Goal: Communication & Community: Participate in discussion

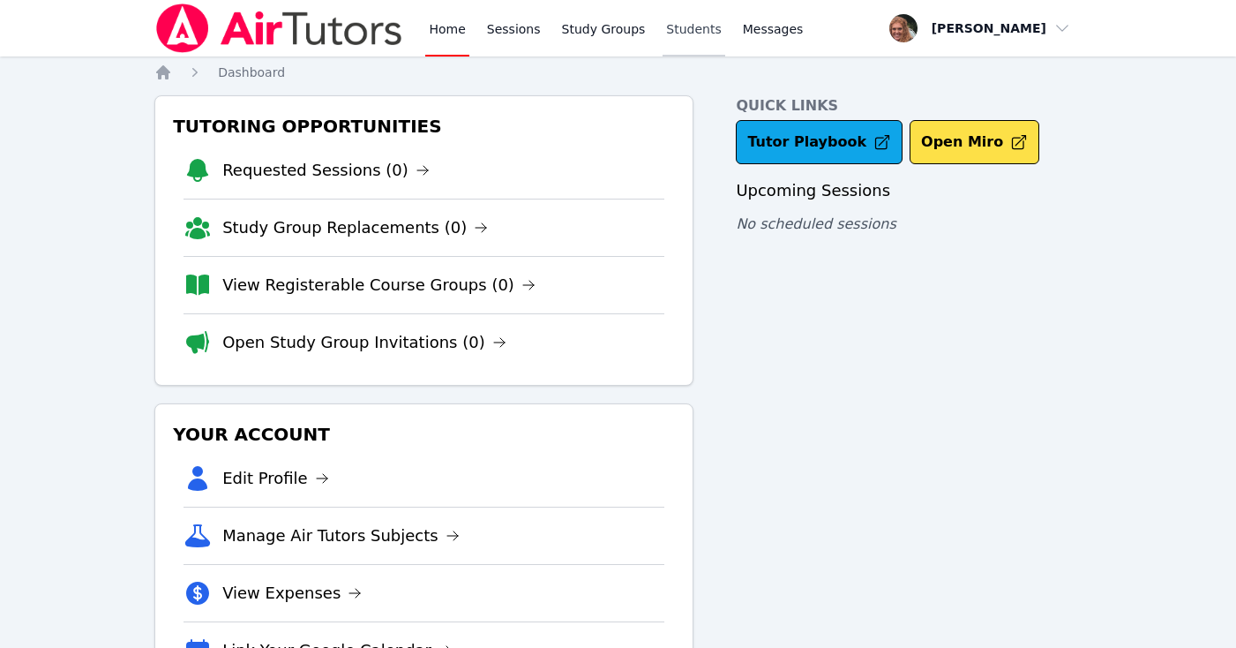
click at [672, 36] on link "Students" at bounding box center [694, 28] width 62 height 56
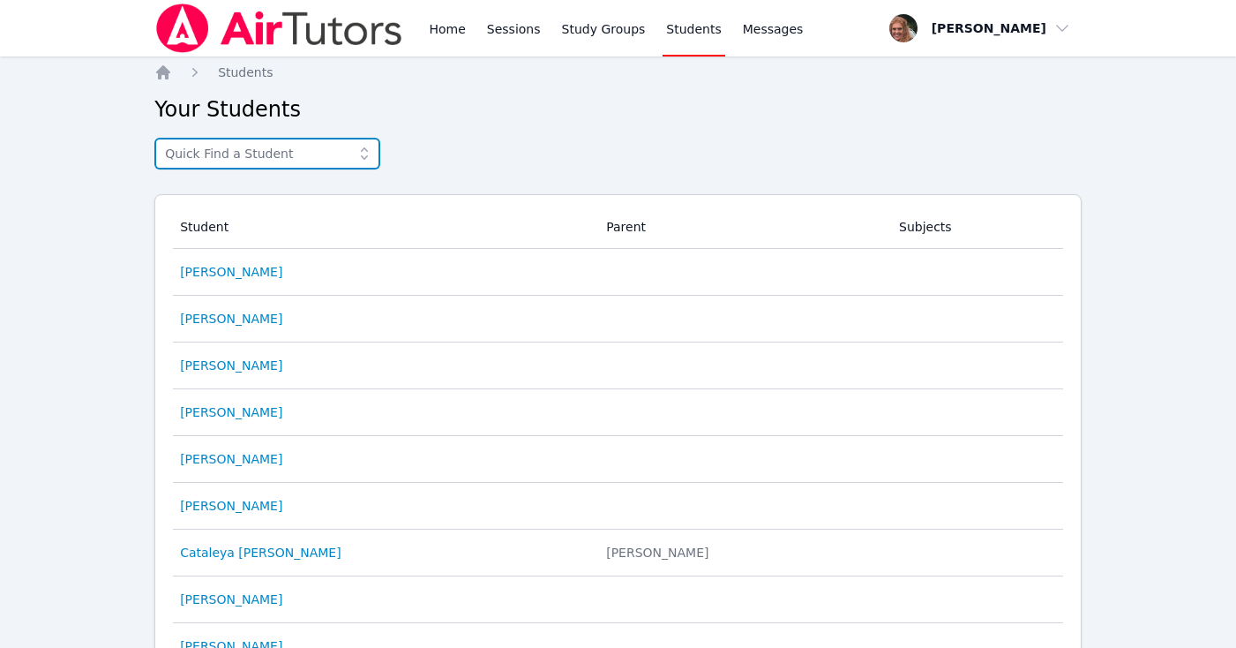
click at [287, 149] on input "text" at bounding box center [267, 154] width 226 height 32
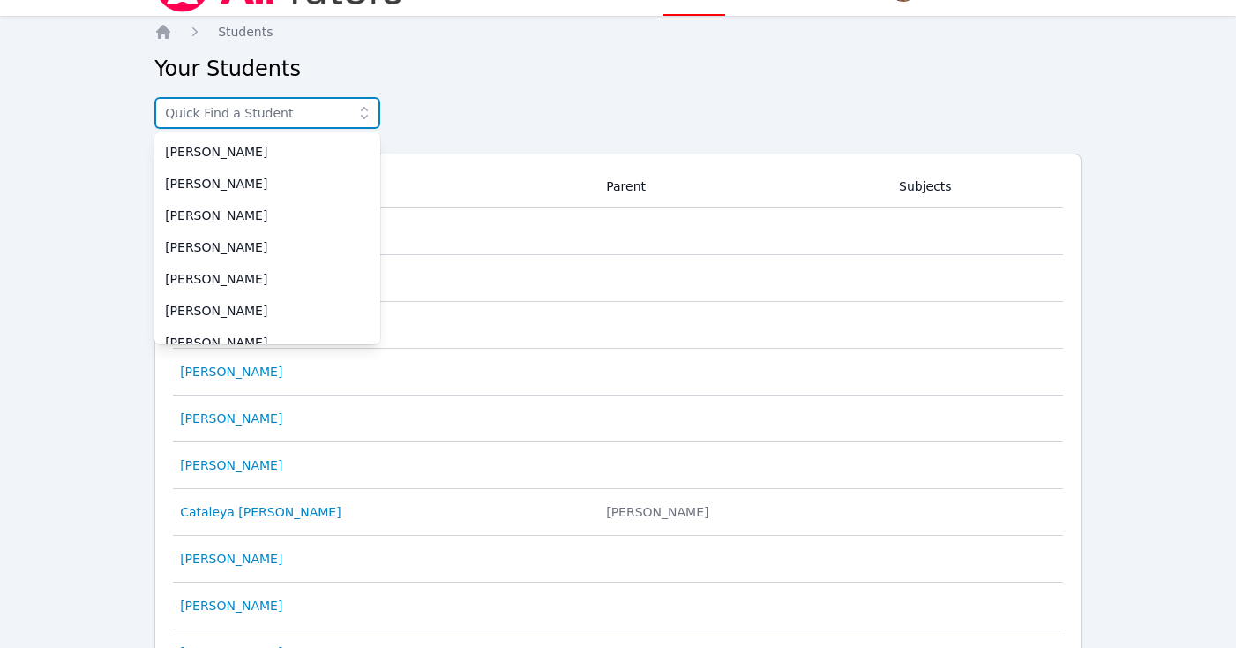
scroll to position [35, 0]
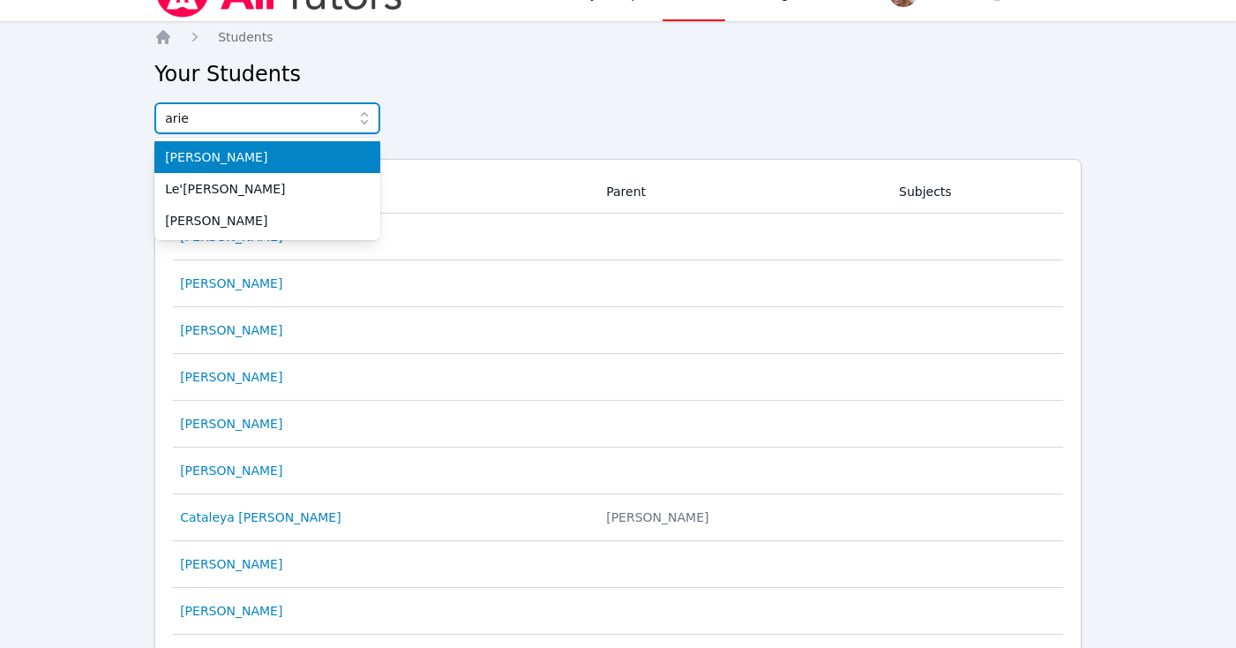
type input "arie"
click at [200, 159] on span "[PERSON_NAME]" at bounding box center [267, 157] width 205 height 18
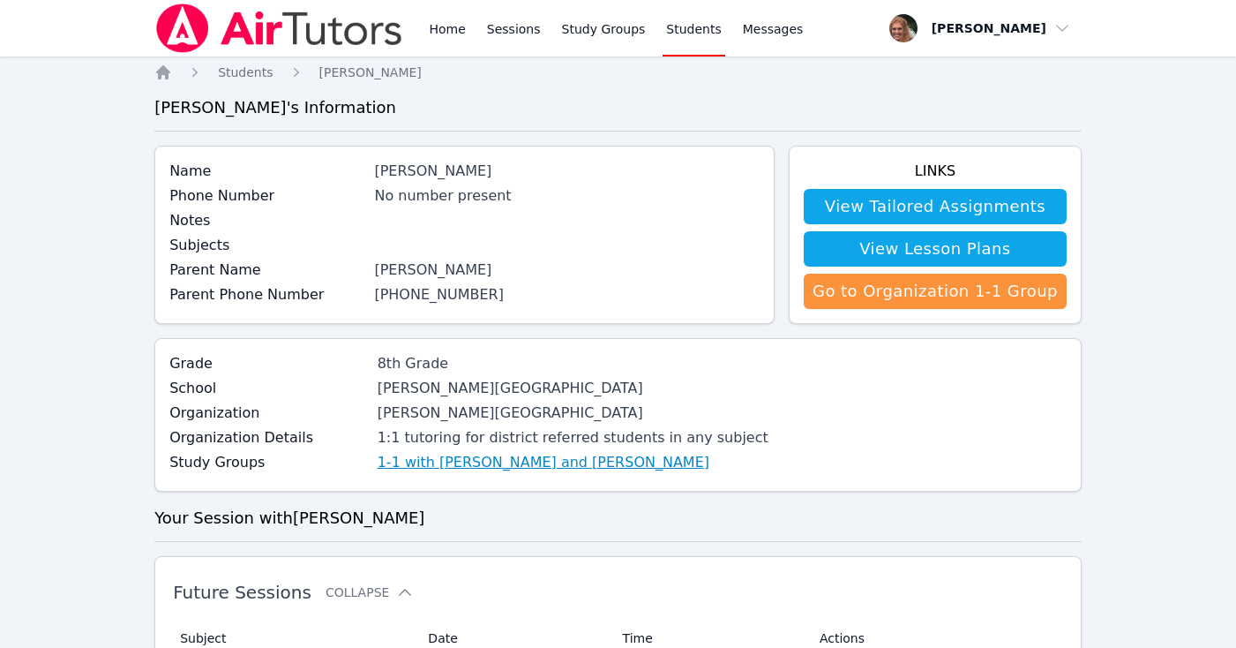
click at [565, 465] on link "1-1 with [PERSON_NAME] and [PERSON_NAME]" at bounding box center [544, 462] width 332 height 21
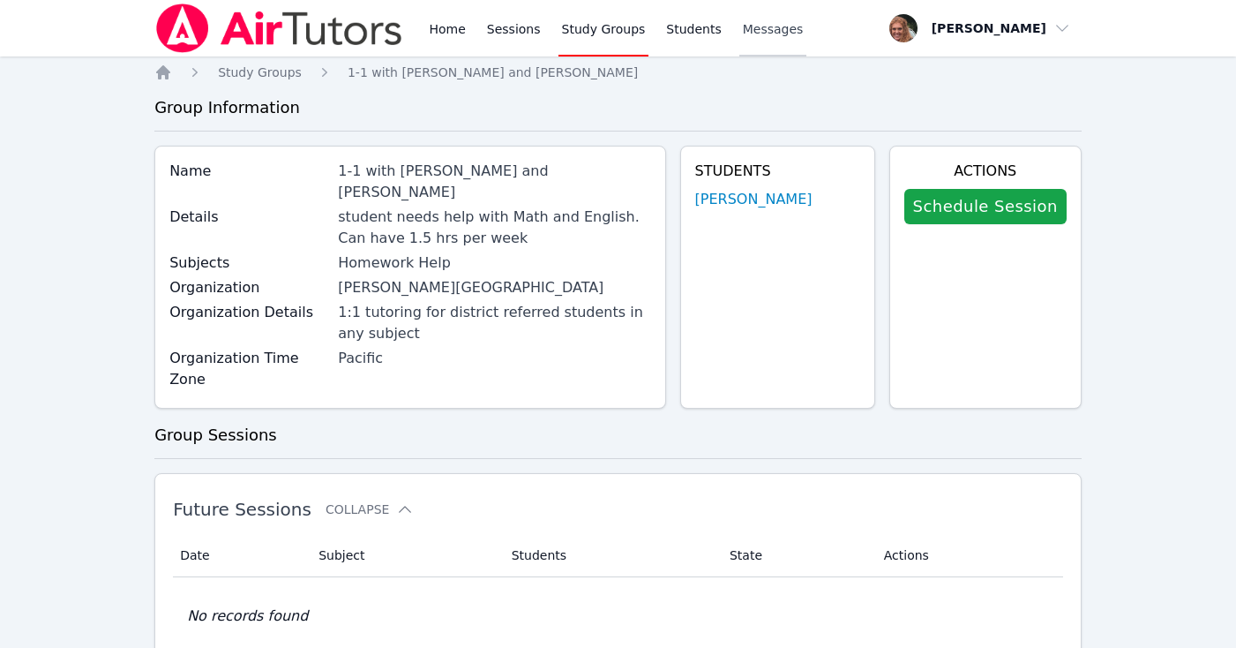
click at [758, 36] on span "Messages" at bounding box center [773, 29] width 61 height 18
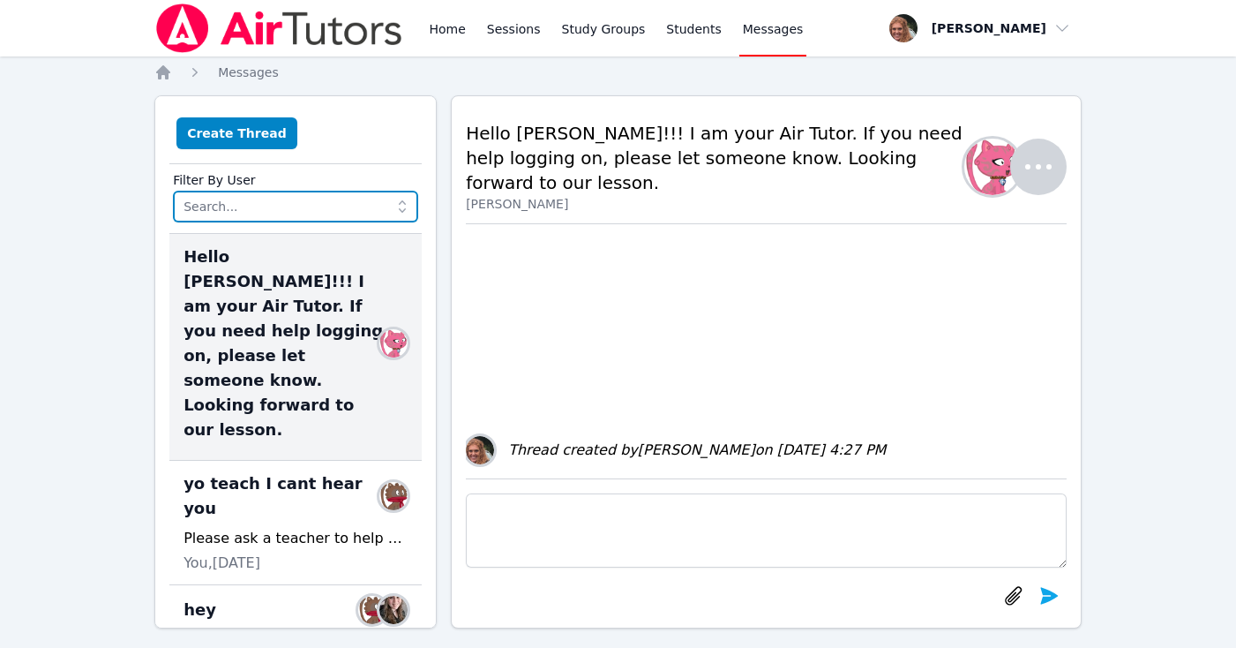
click at [246, 210] on input "text" at bounding box center [295, 207] width 245 height 32
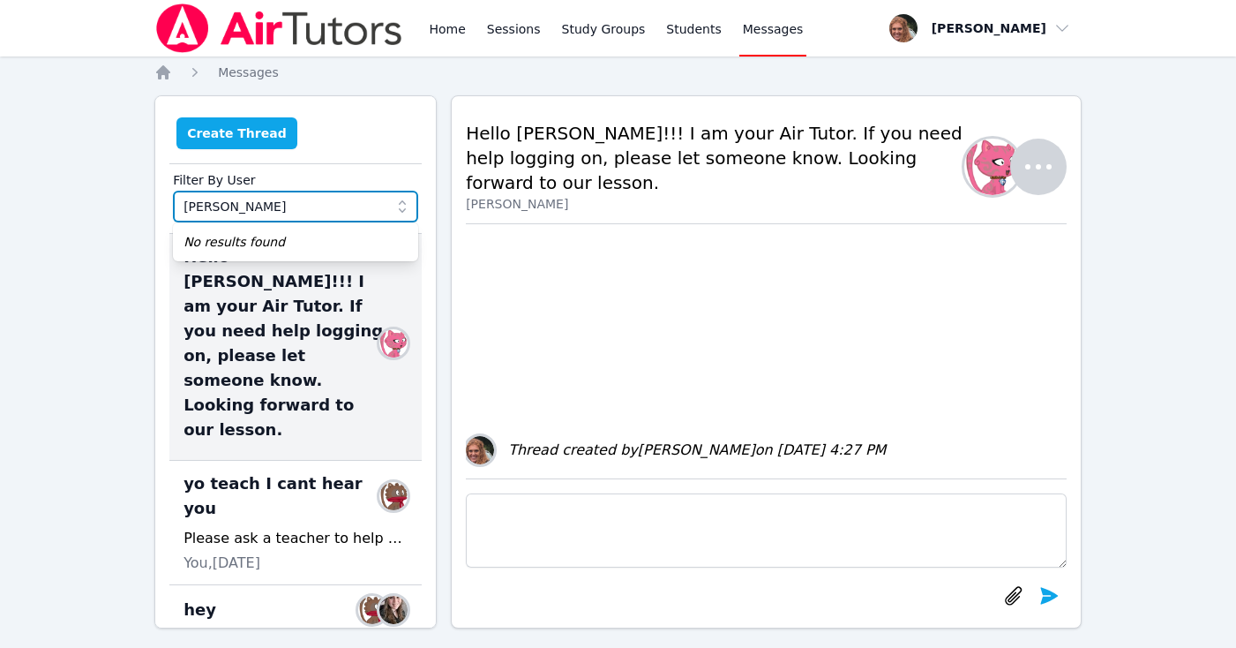
type input "[PERSON_NAME]"
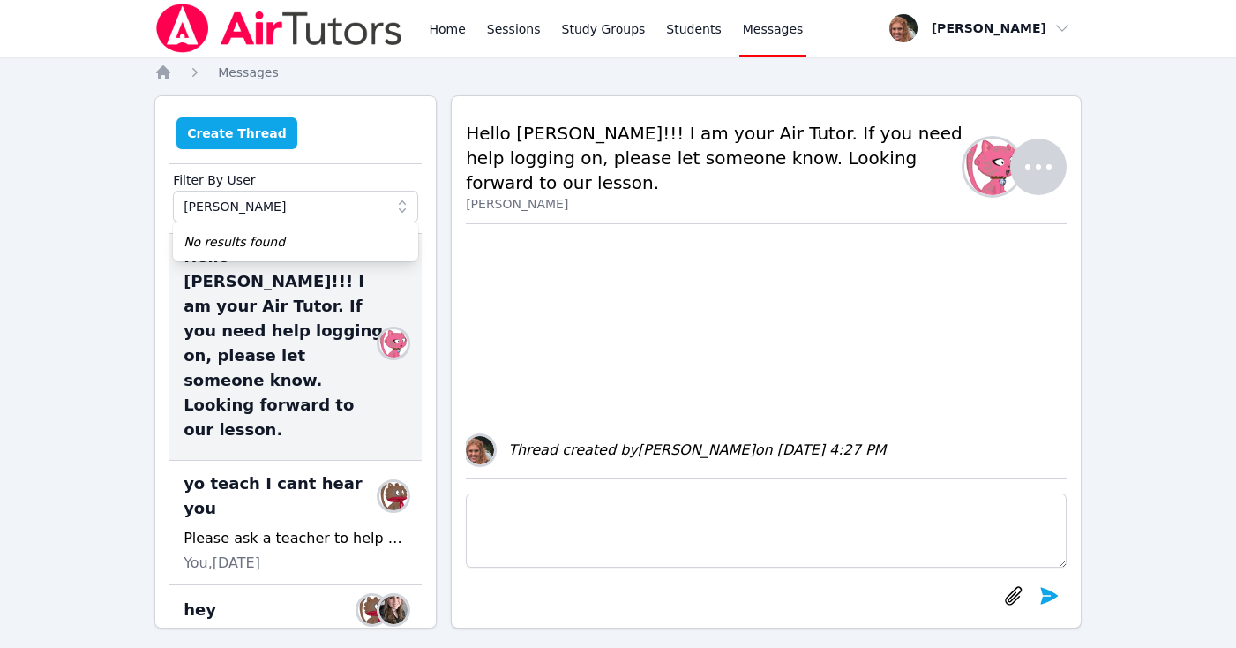
click at [248, 132] on button "Create Thread" at bounding box center [236, 133] width 121 height 32
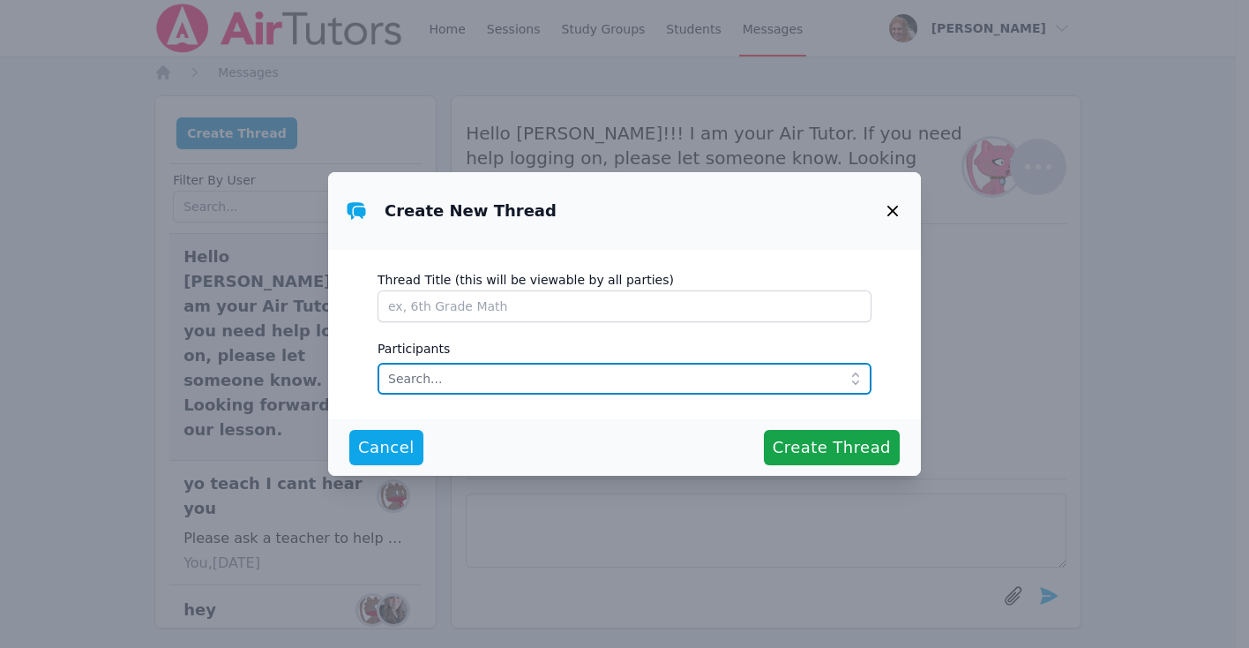
click at [524, 374] on input "text" at bounding box center [625, 379] width 494 height 32
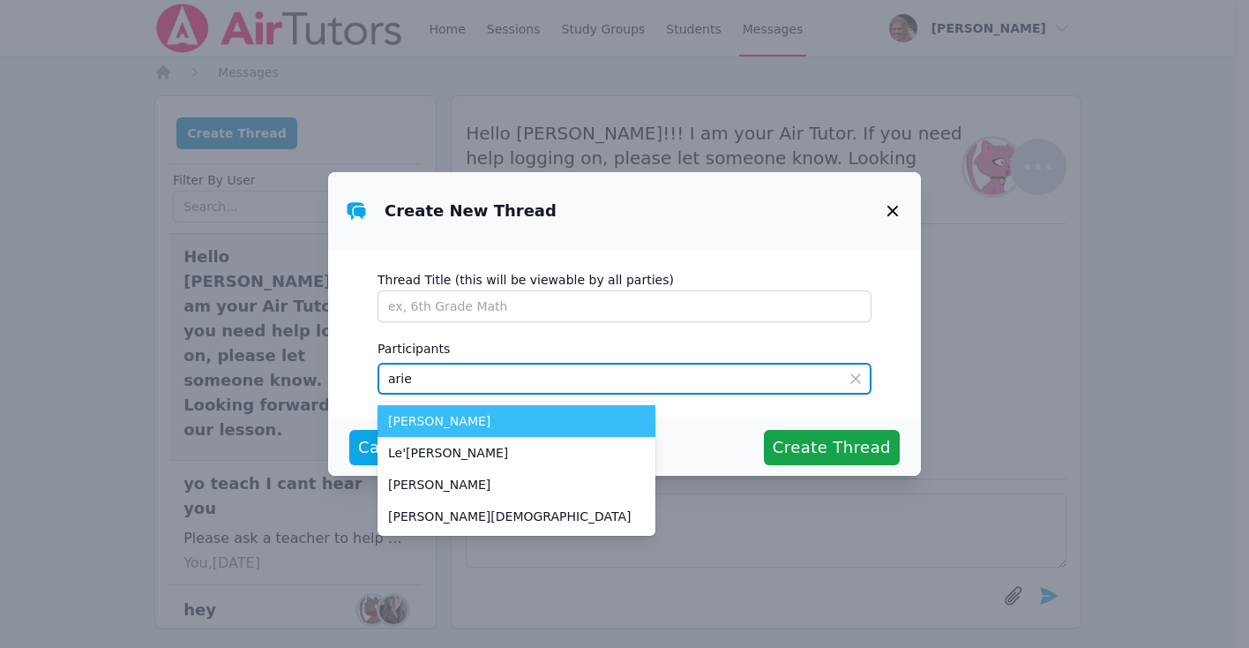
type input "arie"
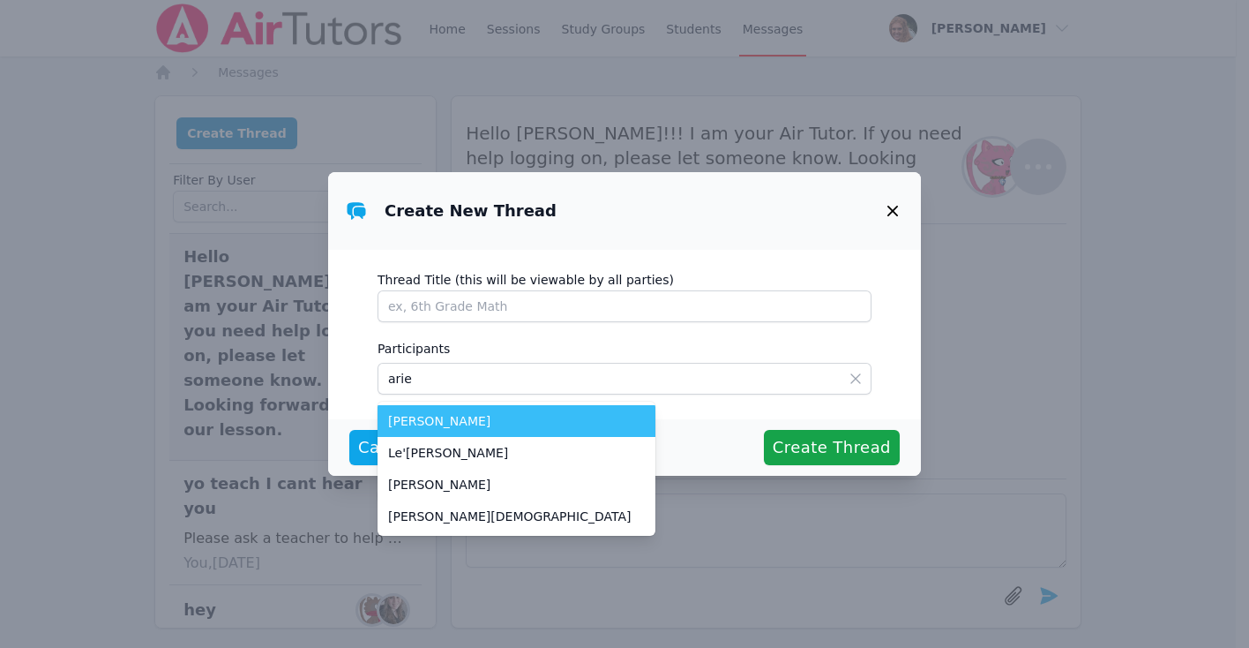
click at [454, 416] on span "[PERSON_NAME]" at bounding box center [516, 421] width 257 height 18
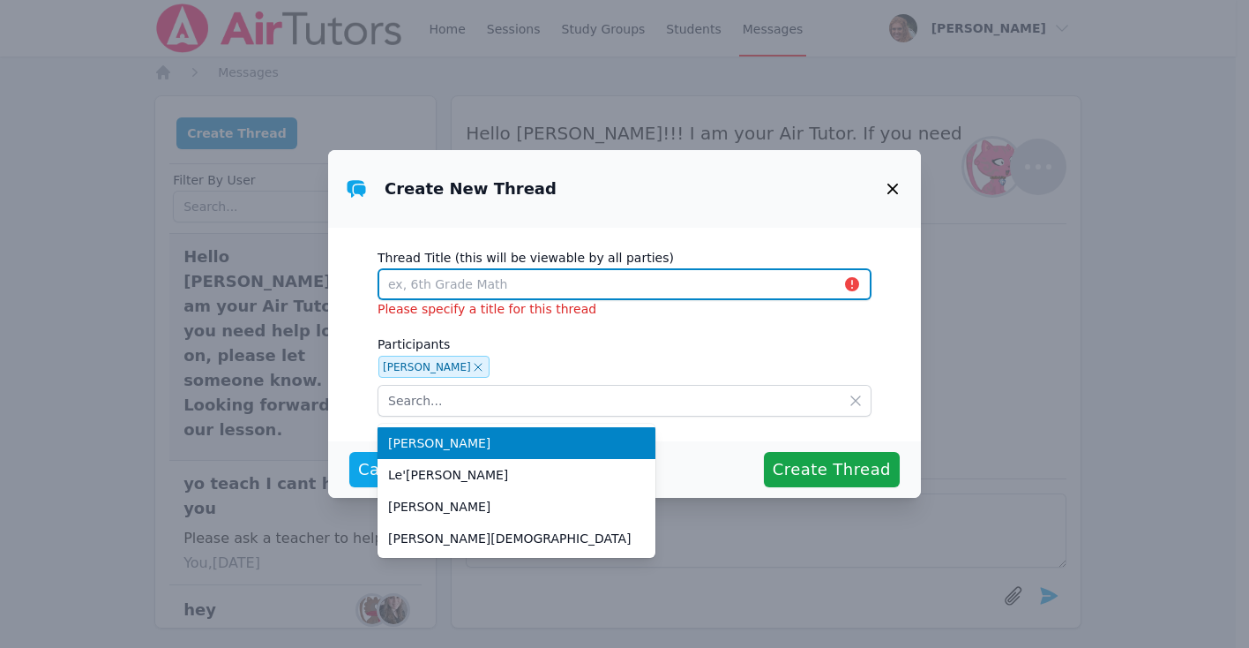
click at [516, 294] on input "Thread Title (this will be viewable by all parties)" at bounding box center [625, 284] width 494 height 32
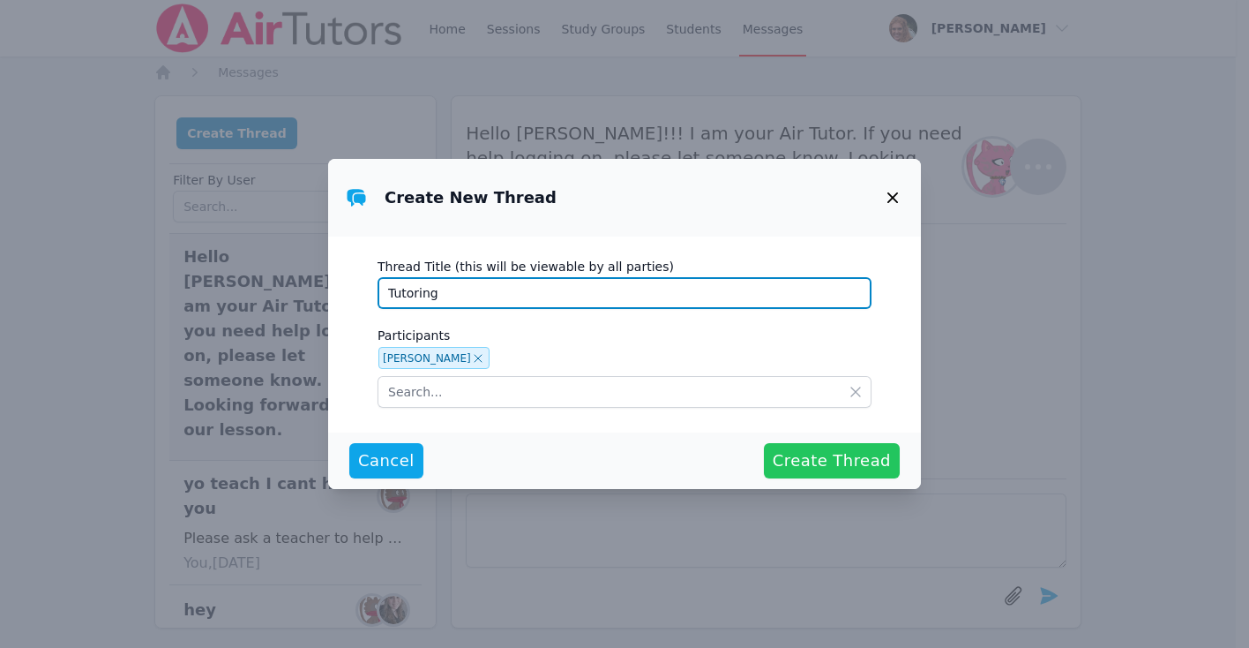
type input "Tutoring"
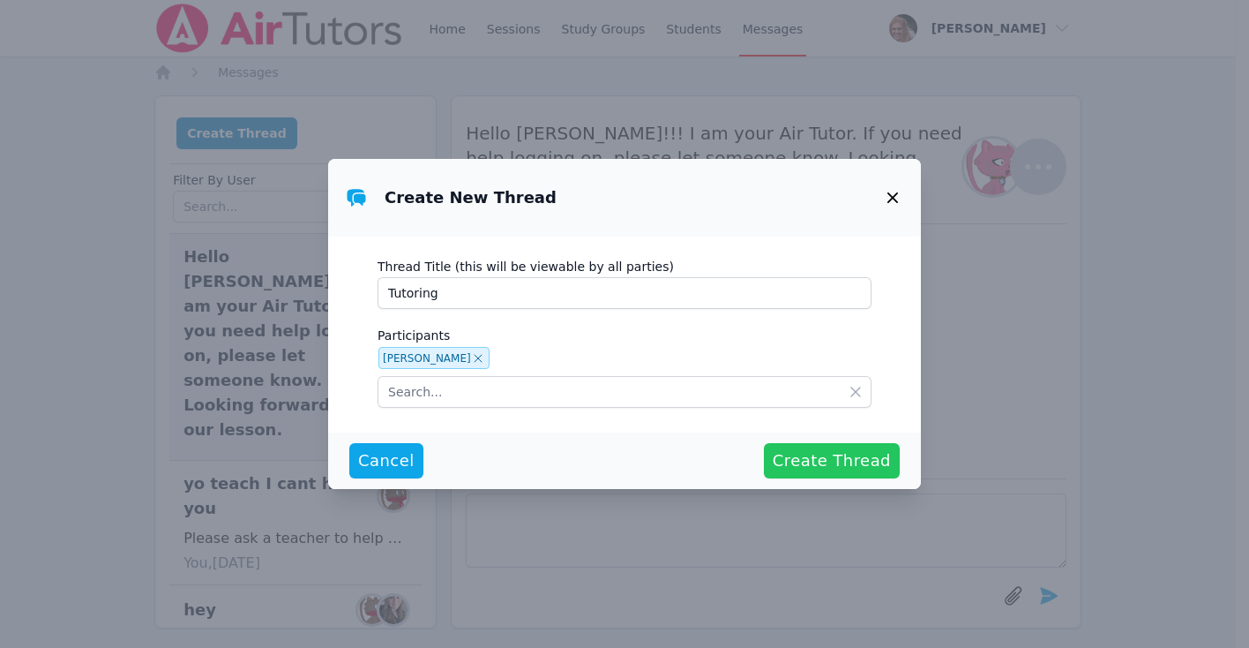
click at [805, 462] on span "Create Thread" at bounding box center [832, 460] width 118 height 25
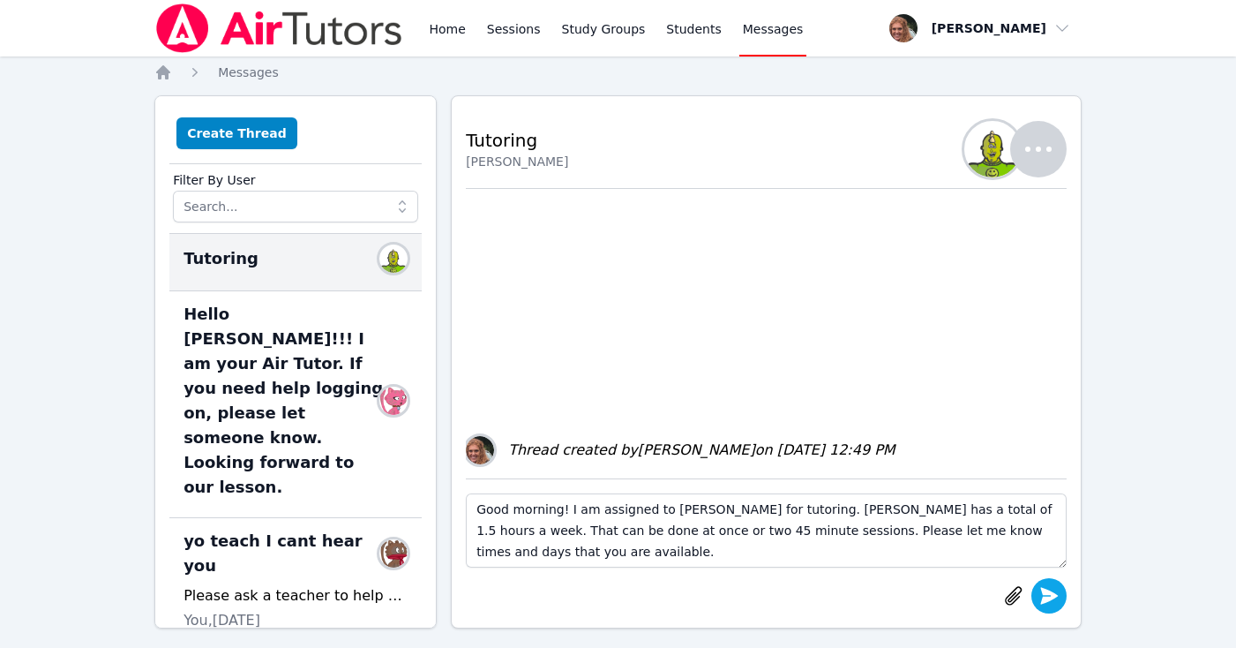
type textarea "Good morning! I am assigned to [PERSON_NAME] for tutoring. [PERSON_NAME] has a …"
click at [1044, 597] on icon "submit" at bounding box center [1049, 595] width 18 height 17
